Goal: Information Seeking & Learning: Find specific fact

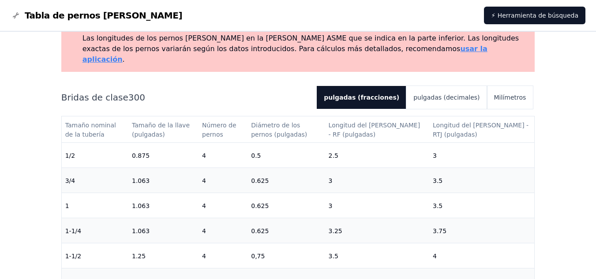
scroll to position [88, 0]
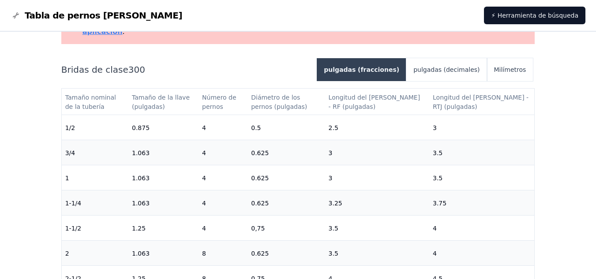
click at [391, 66] on font "pulgadas (fracciones)" at bounding box center [361, 69] width 75 height 7
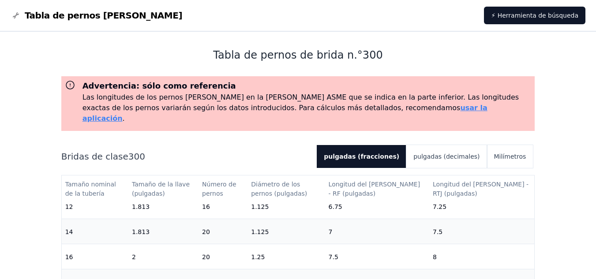
scroll to position [0, 0]
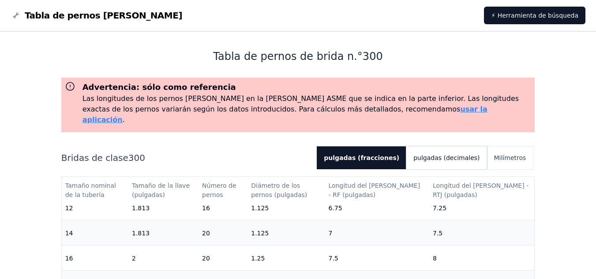
click at [446, 154] on font "pulgadas (decimales)" at bounding box center [446, 157] width 66 height 7
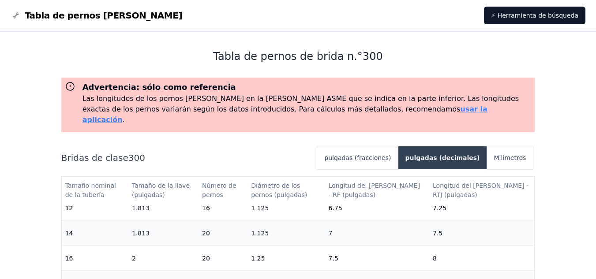
click at [446, 154] on font "pulgadas (decimales)" at bounding box center [442, 157] width 75 height 7
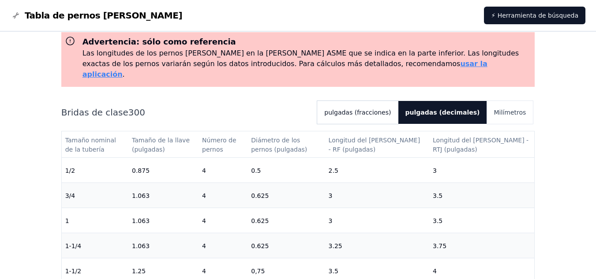
click at [365, 101] on button "pulgadas (fracciones)" at bounding box center [357, 112] width 81 height 23
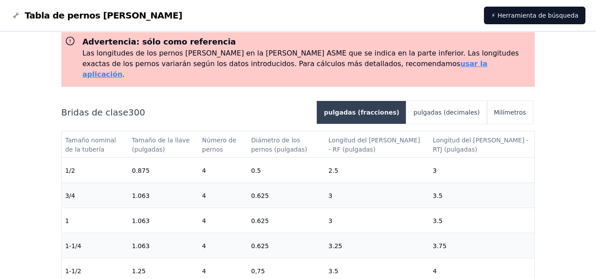
click at [364, 109] on font "pulgadas (fracciones)" at bounding box center [361, 112] width 75 height 7
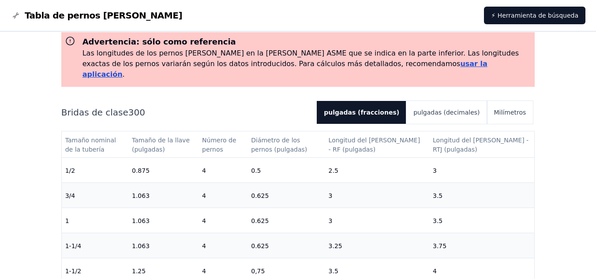
click at [330, 65] on font "usar la aplicación" at bounding box center [284, 69] width 405 height 19
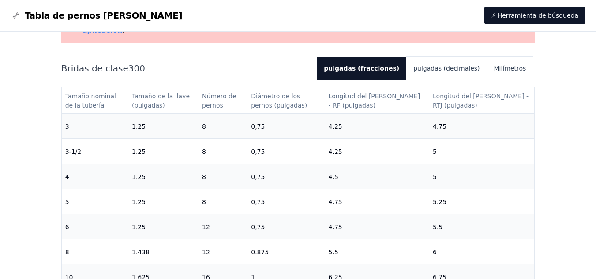
scroll to position [176, 0]
click at [492, 58] on button "Milímetros" at bounding box center [510, 68] width 46 height 23
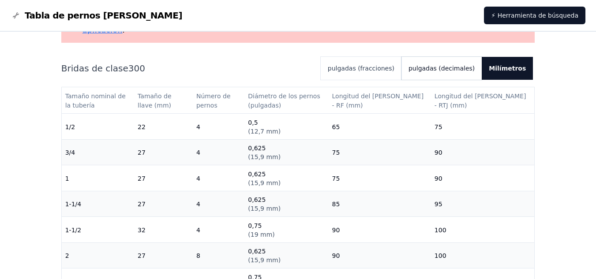
click at [465, 65] on font "pulgadas (decimales)" at bounding box center [441, 68] width 66 height 7
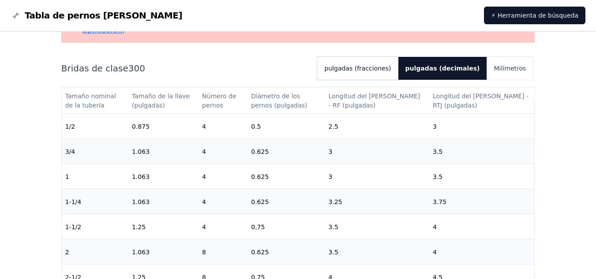
click at [391, 65] on font "pulgadas (fracciones)" at bounding box center [357, 68] width 67 height 7
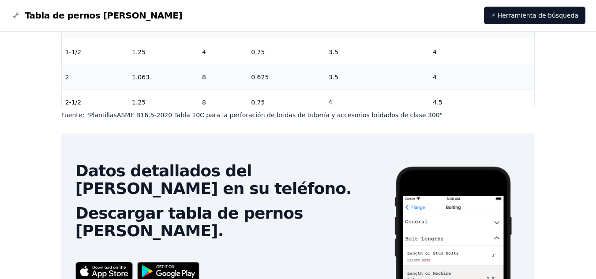
scroll to position [132, 0]
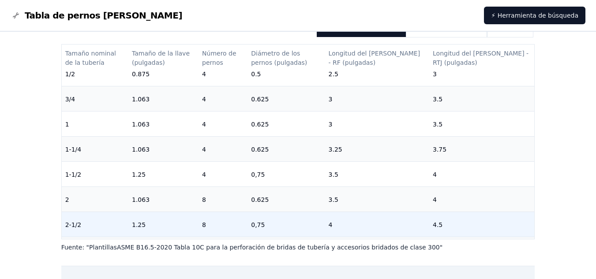
click at [527, 219] on td "4.5" at bounding box center [481, 224] width 105 height 25
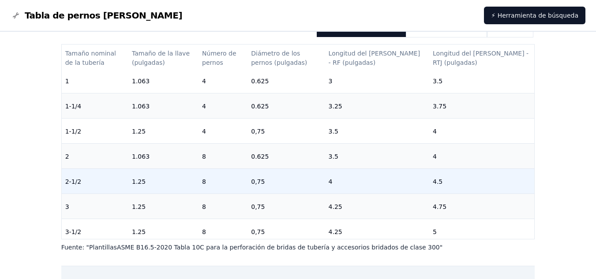
click at [527, 219] on td "5" at bounding box center [481, 231] width 105 height 25
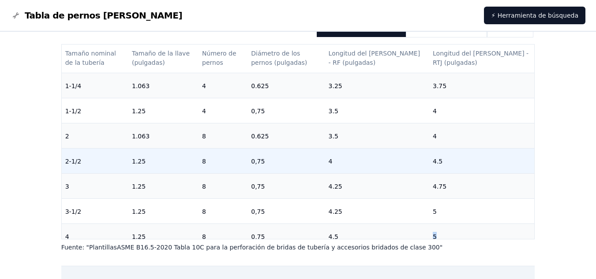
click at [527, 224] on td "5" at bounding box center [481, 236] width 105 height 25
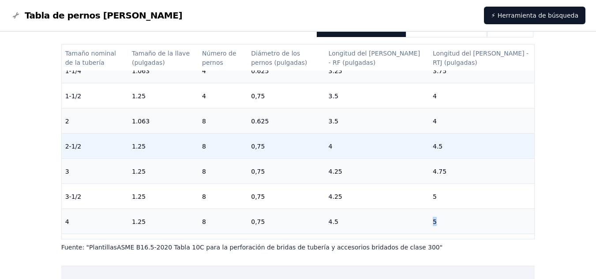
scroll to position [106, 0]
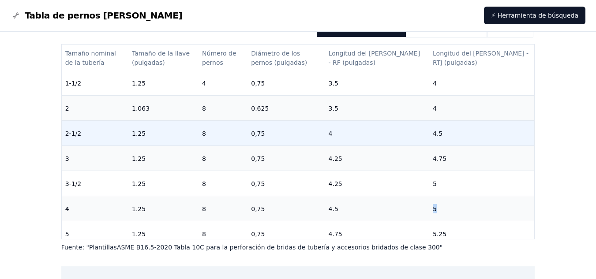
click at [527, 219] on tbody "1/2 0.875 4 0.5 2.5 3 3/4 1.063 4 0.625 3 3.5 1 1.063 4 0.625 3 3.5 1-1/4 1.063…" at bounding box center [298, 234] width 473 height 528
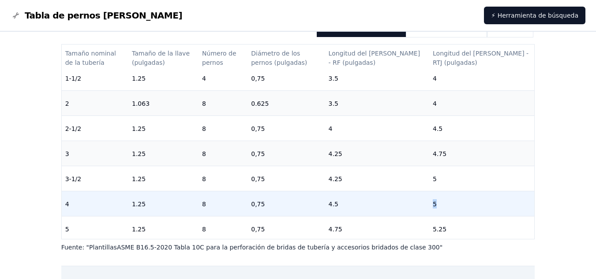
click at [526, 191] on td "5" at bounding box center [481, 203] width 105 height 25
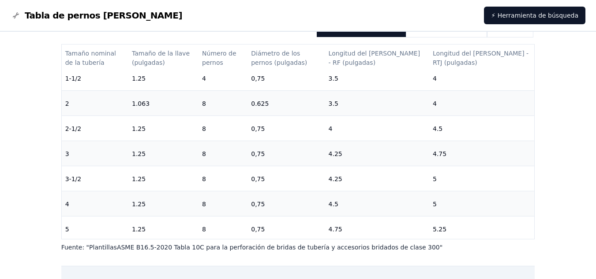
scroll to position [45, 0]
